Goal: Transaction & Acquisition: Book appointment/travel/reservation

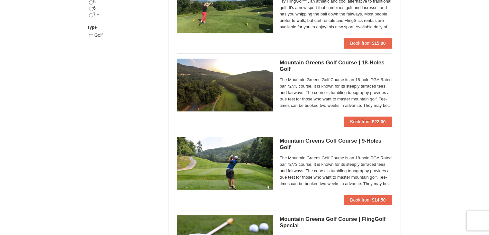
scroll to position [321, 0]
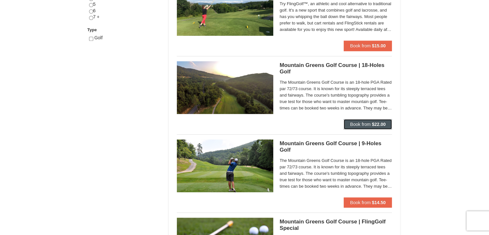
click at [360, 126] on button "Book from $22.00" at bounding box center [368, 124] width 49 height 10
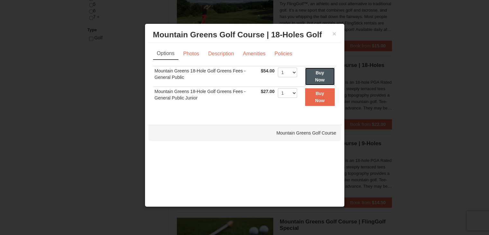
click at [319, 77] on strong "Buy Now" at bounding box center [320, 76] width 10 height 12
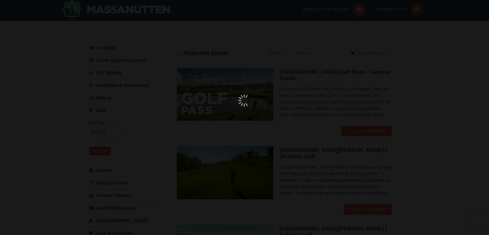
scroll to position [2, 0]
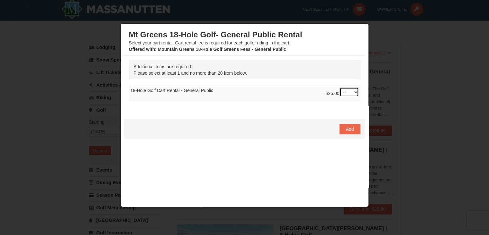
click at [351, 93] on select "-- 01 02 03 04 05 06 07 08" at bounding box center [348, 92] width 19 height 10
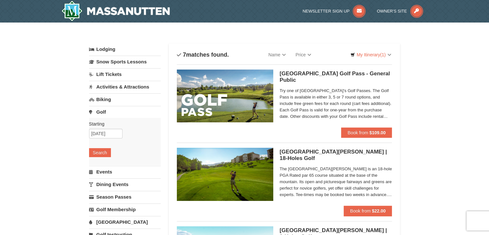
click at [100, 108] on link "Golf" at bounding box center [125, 112] width 72 height 12
